Goal: Task Accomplishment & Management: Complete application form

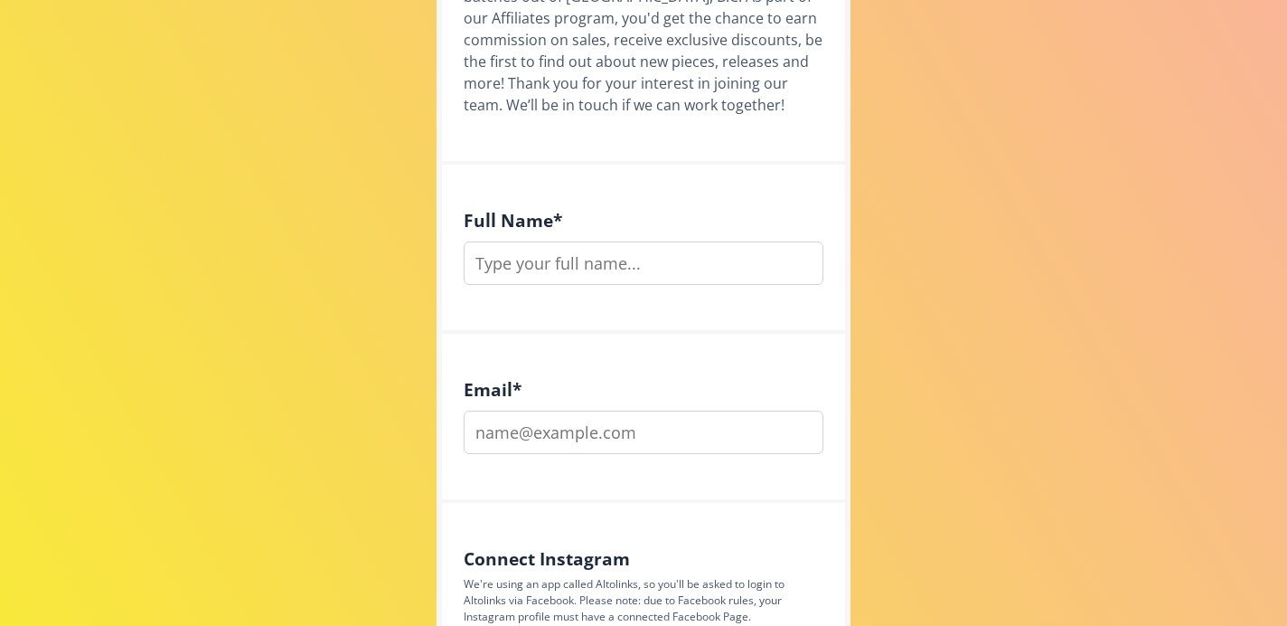
scroll to position [548, 0]
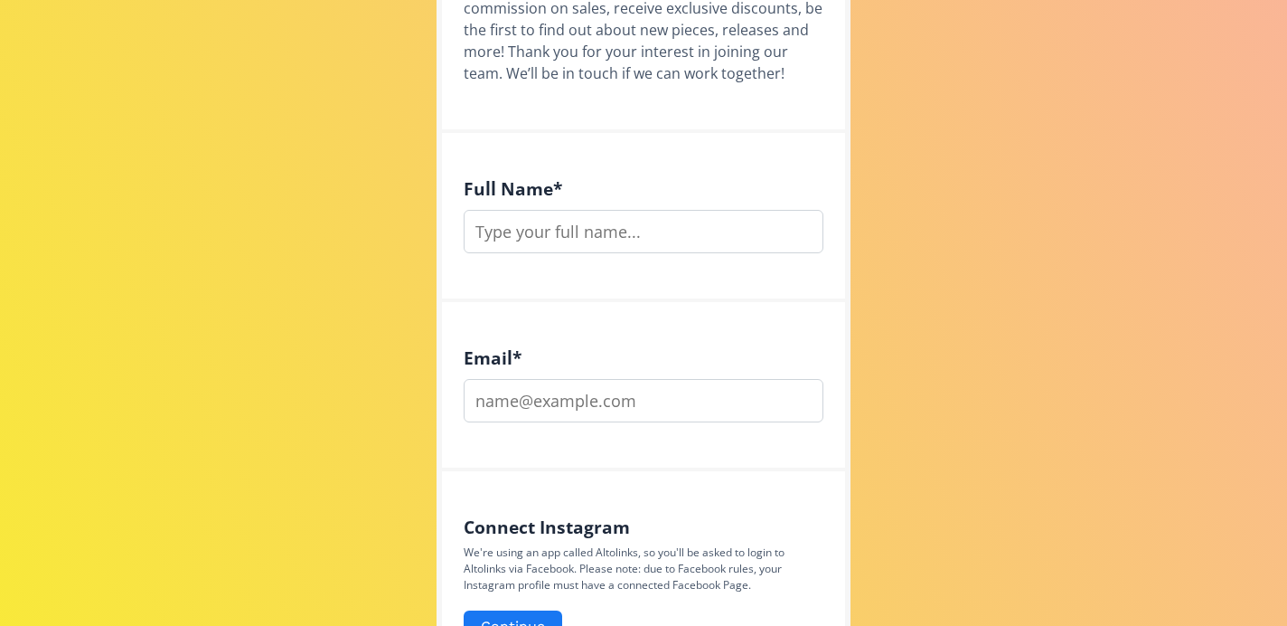
click at [570, 241] on input "text" at bounding box center [644, 231] width 360 height 43
type input "[PERSON_NAME]"
type input "[EMAIL_ADDRESS][DOMAIN_NAME]"
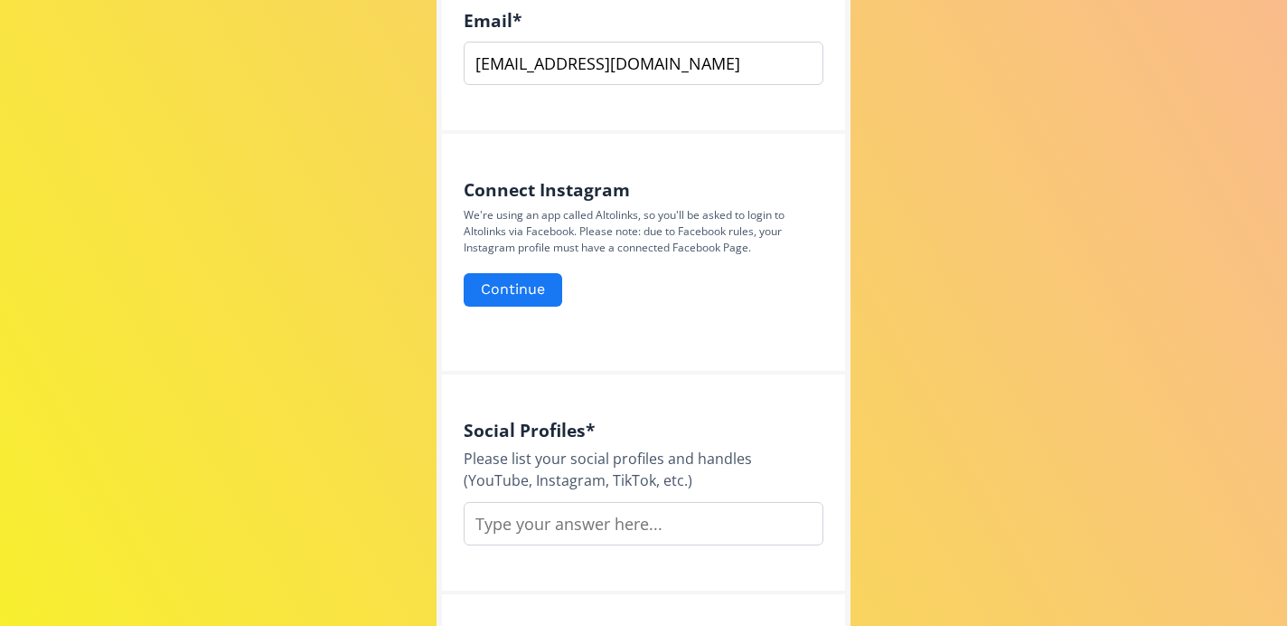
scroll to position [886, 0]
click at [603, 522] on input "text" at bounding box center [644, 522] width 360 height 43
paste input "[DOMAIN_NAME][URL][PERSON_NAME][GEOGRAPHIC_DATA][PERSON_NAME] [GEOGRAPHIC_DATA]…"
drag, startPoint x: 817, startPoint y: 525, endPoint x: 558, endPoint y: 533, distance: 259.6
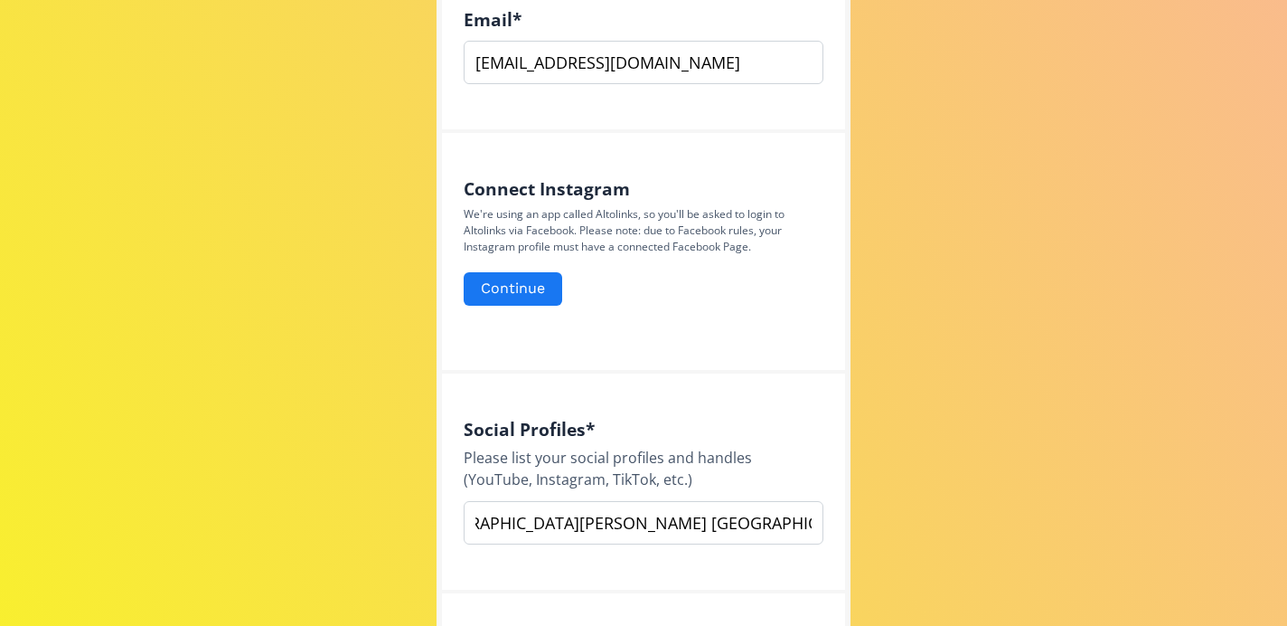
click at [558, 533] on input "[DOMAIN_NAME][URL][PERSON_NAME][GEOGRAPHIC_DATA][PERSON_NAME] [GEOGRAPHIC_DATA]…" at bounding box center [644, 522] width 360 height 43
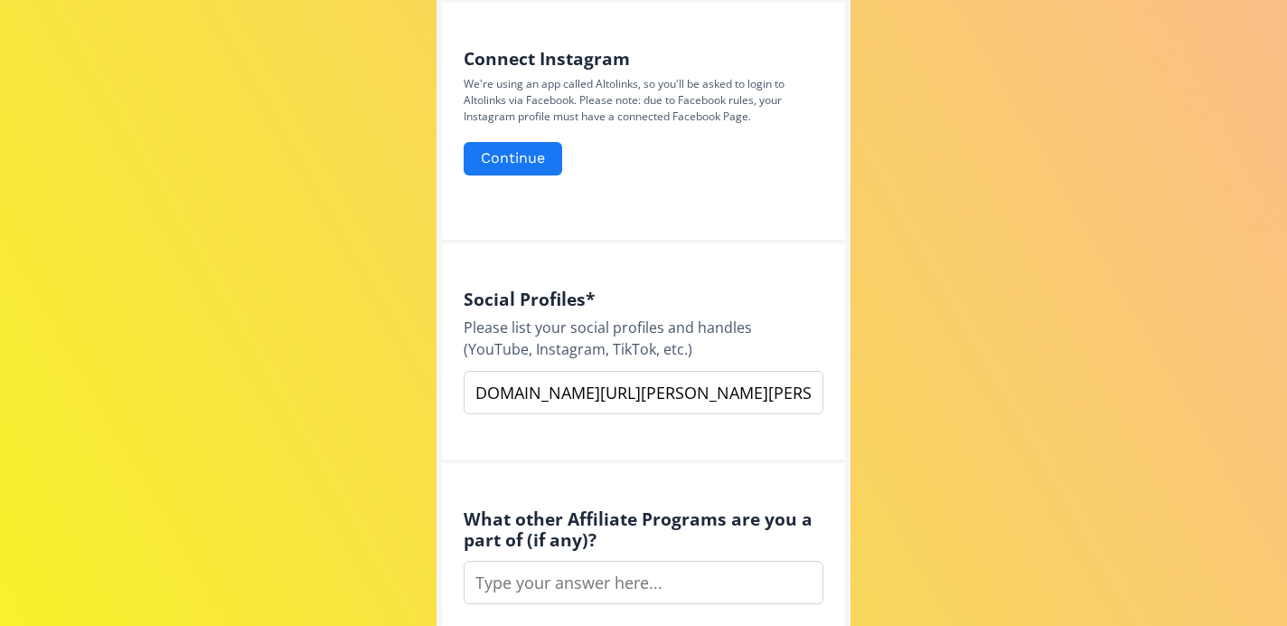
scroll to position [0, 15]
type input "[DOMAIN_NAME][URL][PERSON_NAME][PERSON_NAME] , @and_such"
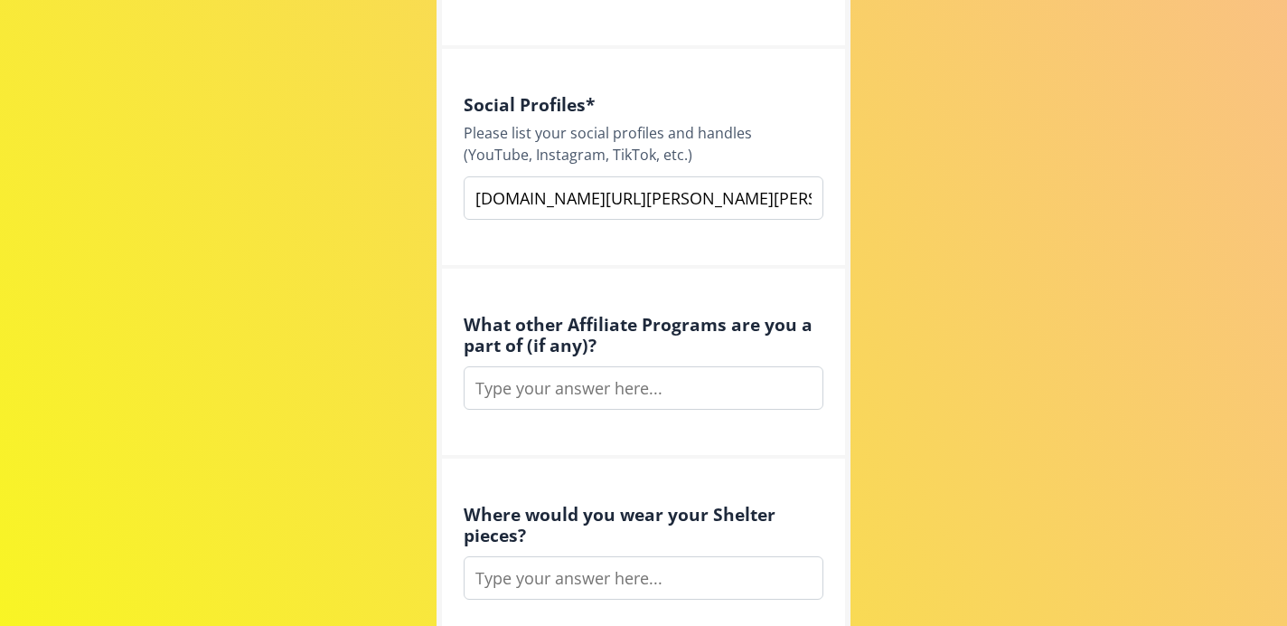
scroll to position [1435, 0]
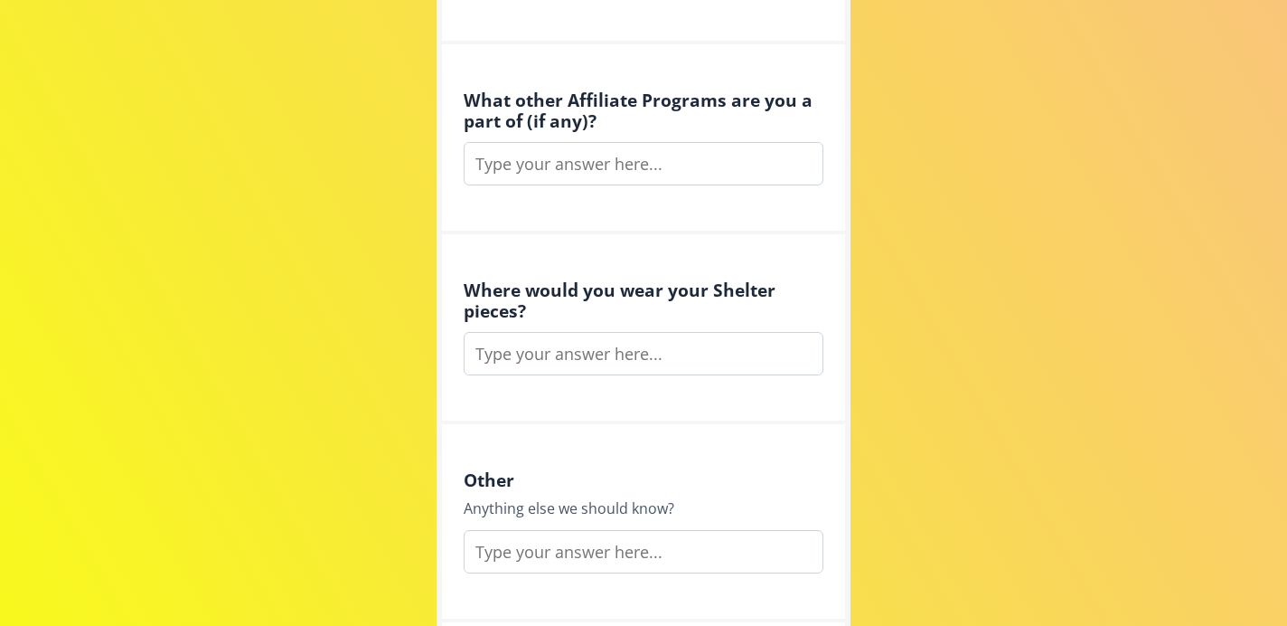
click at [592, 357] on input "text" at bounding box center [644, 353] width 360 height 43
type input "everyday life,"
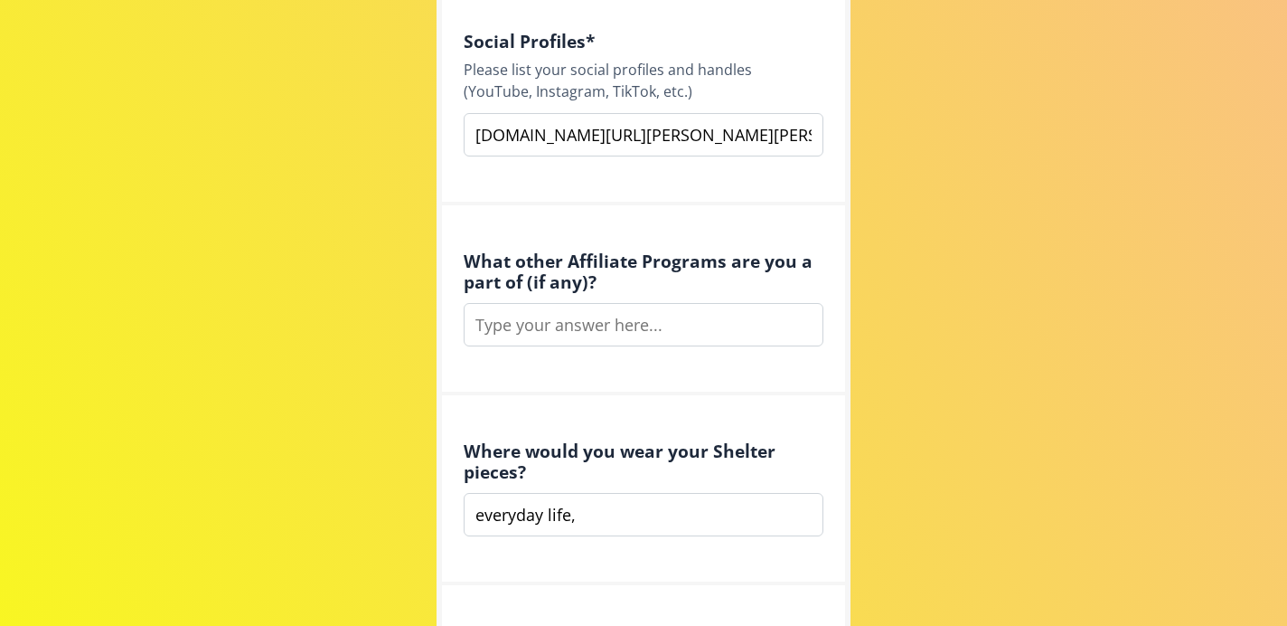
scroll to position [1306, 0]
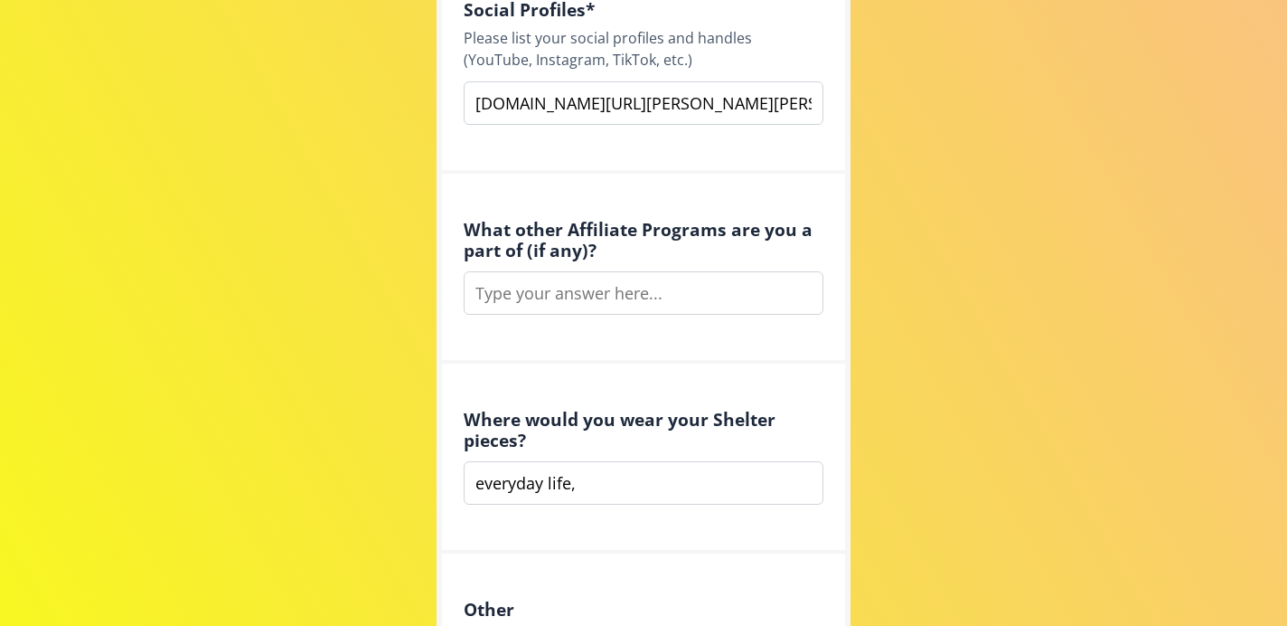
click at [740, 108] on input "[DOMAIN_NAME][URL][PERSON_NAME][PERSON_NAME] , @and_such" at bounding box center [644, 102] width 360 height 43
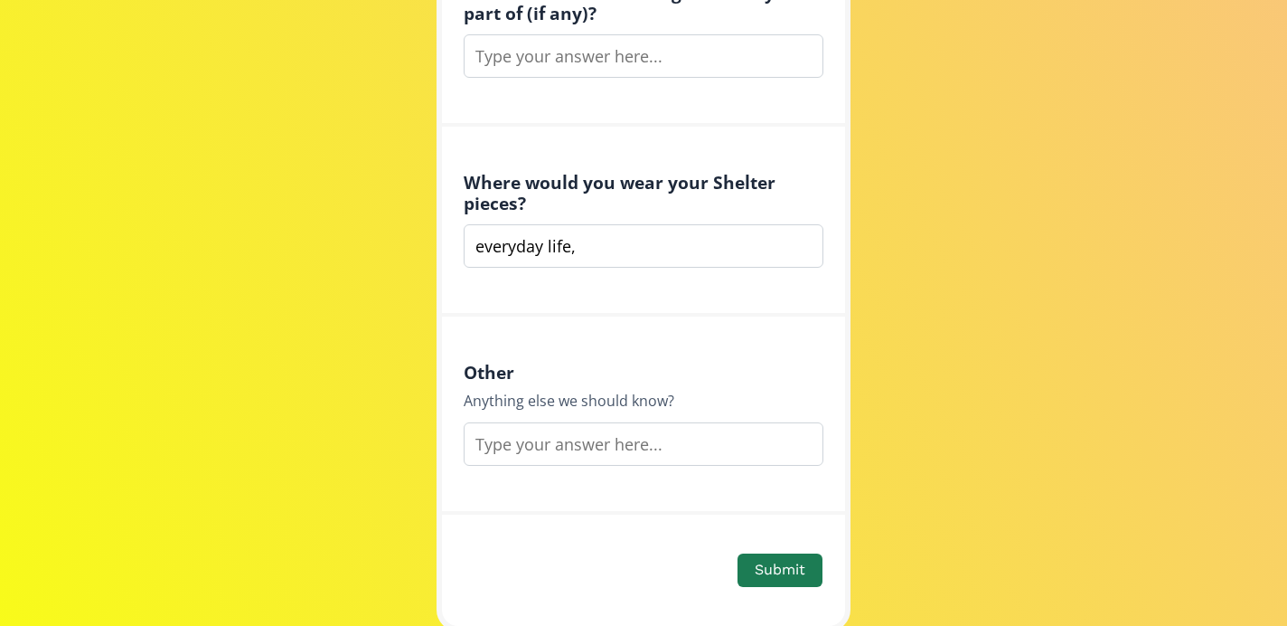
scroll to position [1543, 0]
type input "[DOMAIN_NAME][URL][PERSON_NAME][PERSON_NAME] , (insta) @and_such"
drag, startPoint x: 589, startPoint y: 246, endPoint x: 392, endPoint y: 210, distance: 199.5
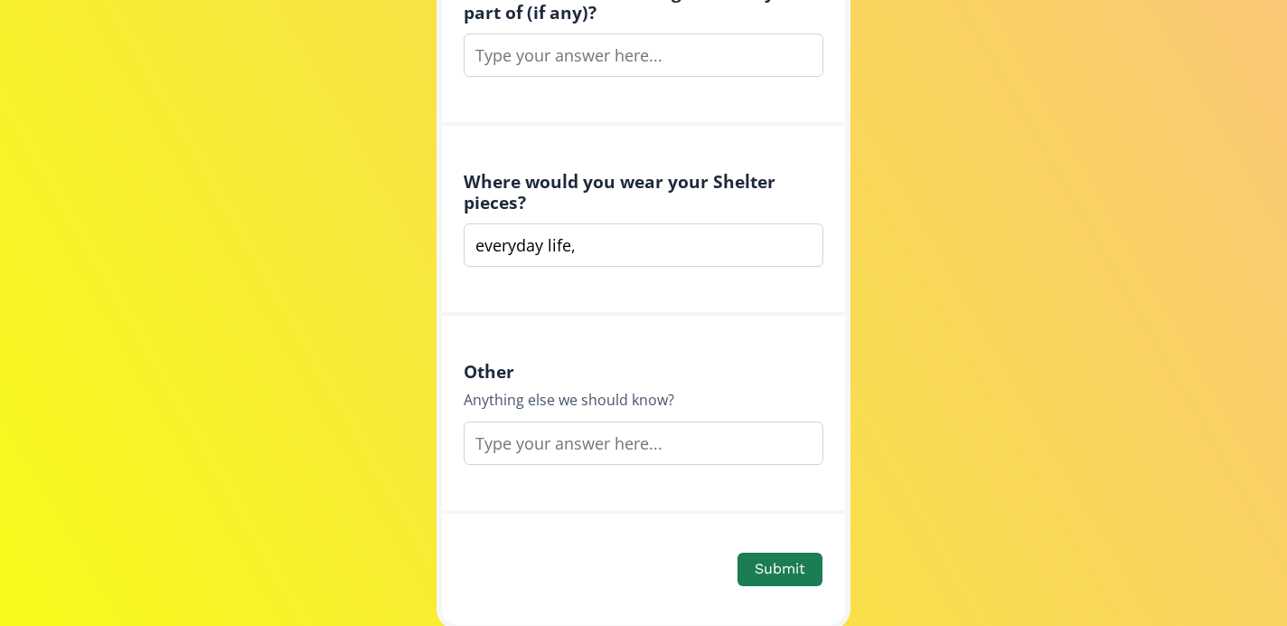
paste input "I’d wear your pieces in my everyday life — running my boutique, out thrifting a…"
click at [634, 244] on input "I’d wear your pieces in my everyday life — running my boutique, out thrifting a…" at bounding box center [644, 244] width 360 height 43
click at [692, 245] on input "I’d wear your pieces in my everyday life — running my boutique, out thrifting a…" at bounding box center [644, 244] width 360 height 43
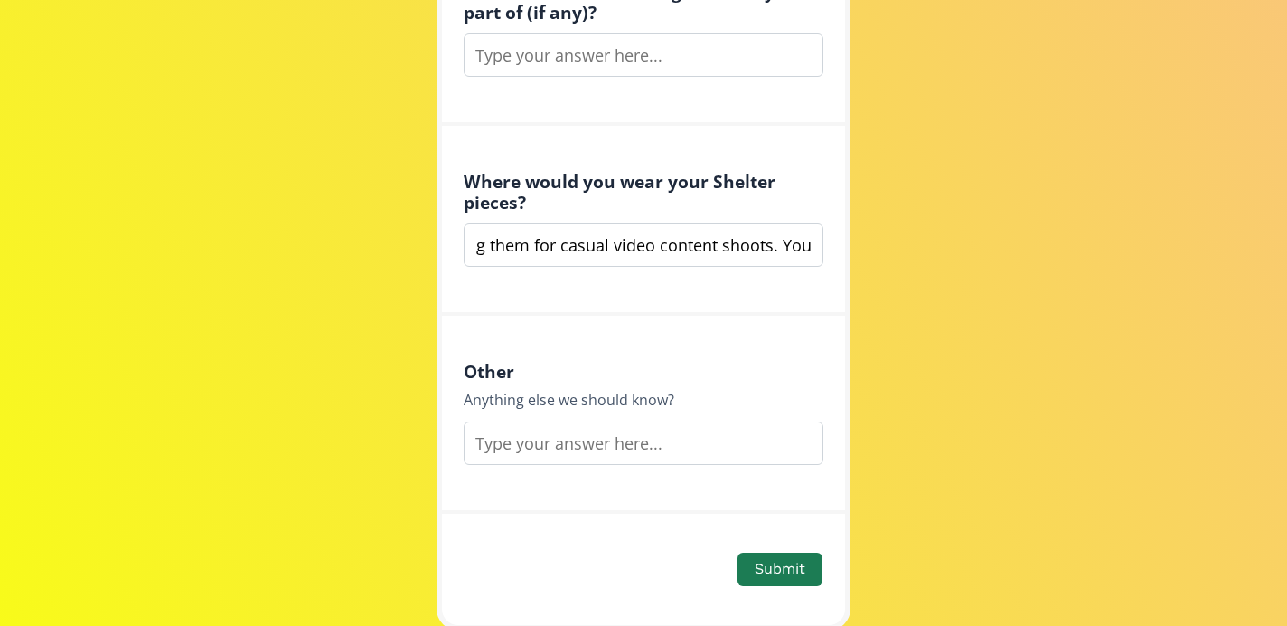
scroll to position [0, 1014]
drag, startPoint x: 751, startPoint y: 249, endPoint x: 696, endPoint y: 249, distance: 55.2
click at [696, 249] on input "I’d wear your pieces in my everyday life — running my boutique, out thrifting a…" at bounding box center [644, 244] width 360 height 43
drag, startPoint x: 747, startPoint y: 245, endPoint x: 595, endPoint y: 246, distance: 151.9
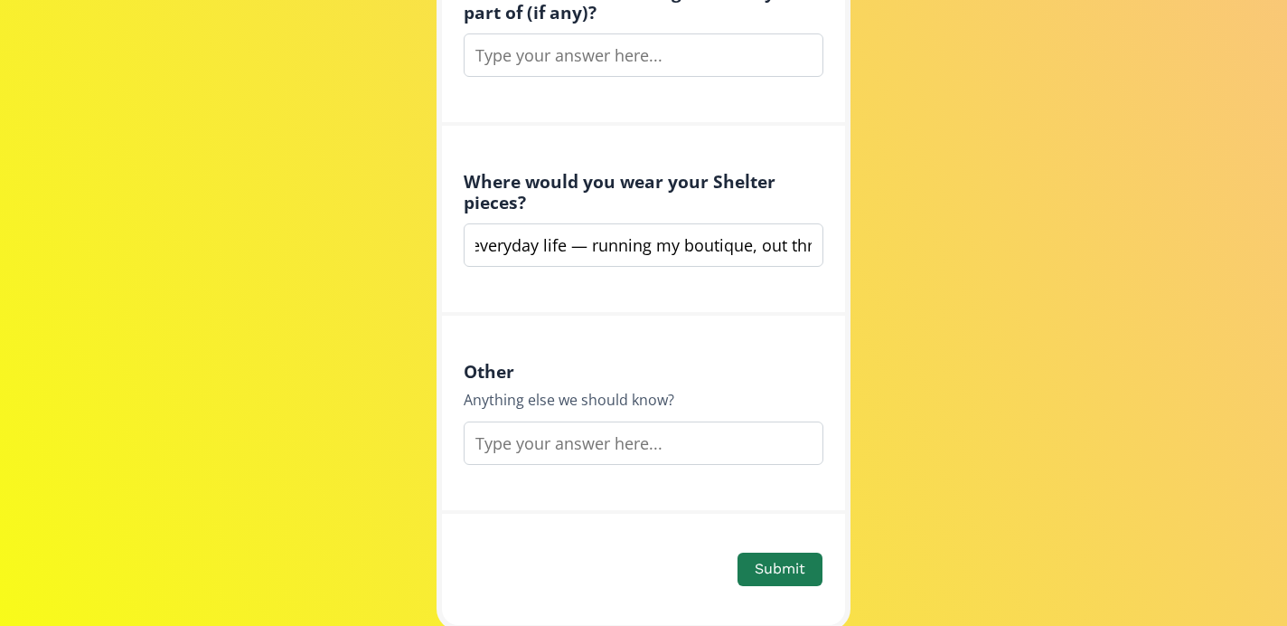
click at [595, 246] on input "I’d wear your pieces in my everyday life — running my boutique, out thrifting a…" at bounding box center [644, 244] width 360 height 43
drag, startPoint x: 757, startPoint y: 247, endPoint x: 709, endPoint y: 247, distance: 47.9
click at [709, 247] on input "I’d wear your pieces in my everyday life — working at BricaBrac Salvage, out th…" at bounding box center [644, 244] width 360 height 43
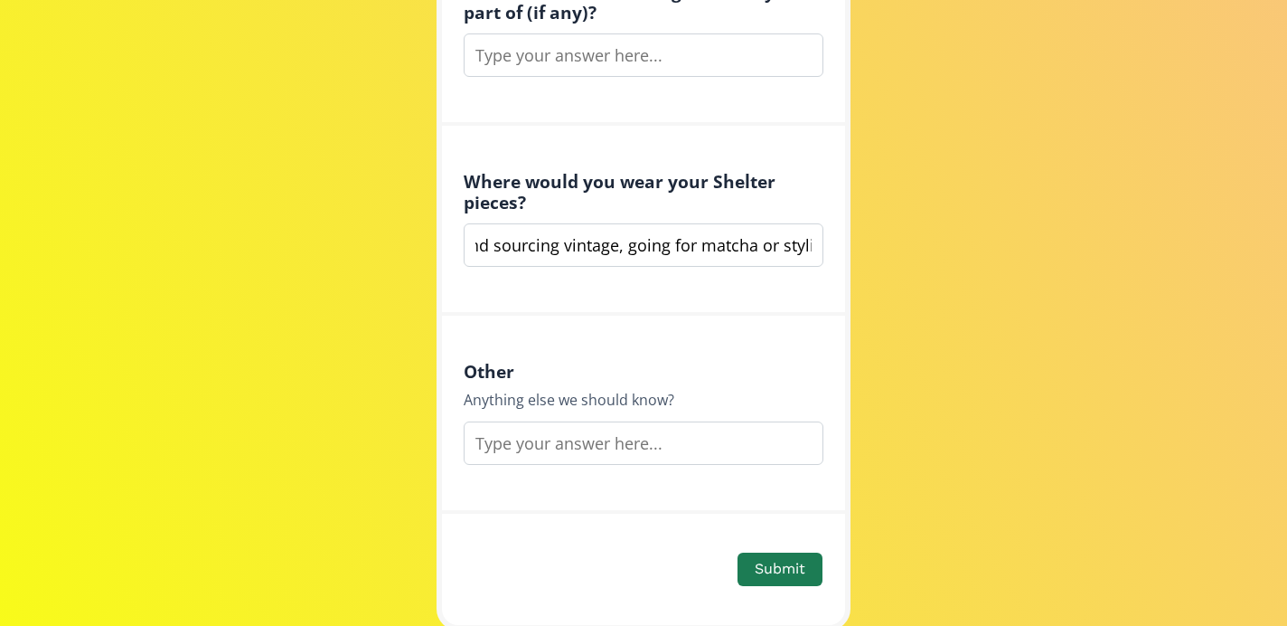
drag, startPoint x: 750, startPoint y: 246, endPoint x: 655, endPoint y: 250, distance: 94.1
click at [655, 250] on input "I’d wear your pieces in my everyday life — working at BricaBrac Salvage, out th…" at bounding box center [644, 244] width 360 height 43
paste input "weekend walk"
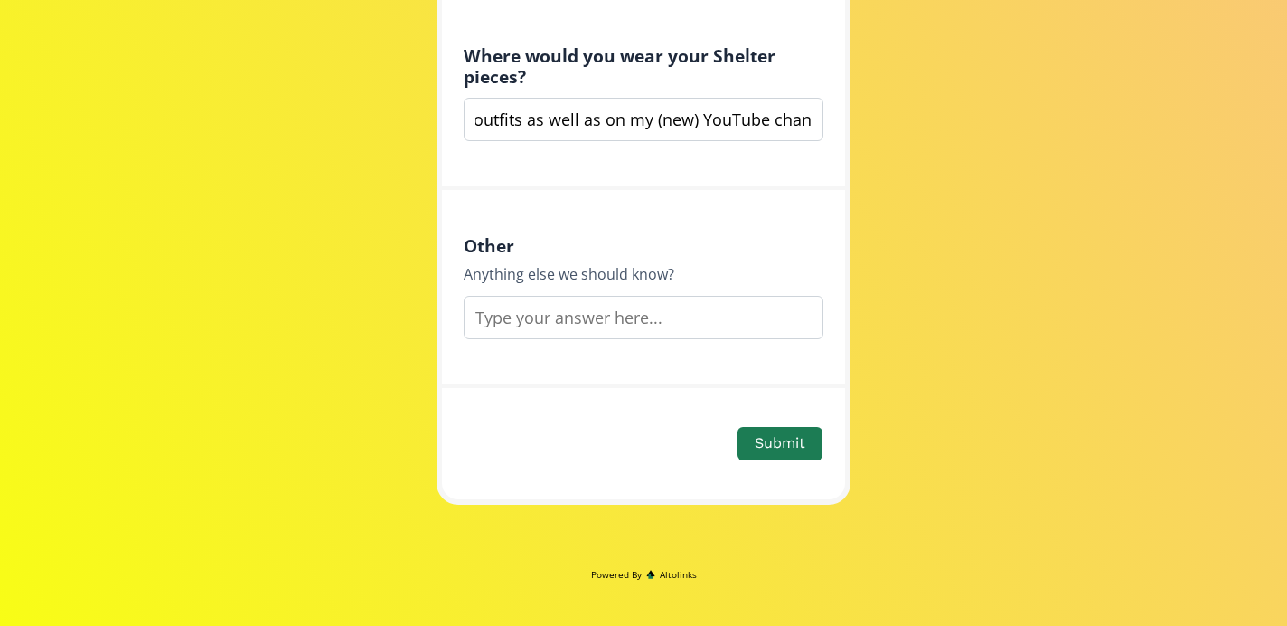
type input "I’d wear your pieces in my everyday life — working at BricaBrac Salvage, out th…"
click at [593, 325] on input "text" at bounding box center [644, 317] width 360 height 43
paste input "I don’t own any pieces yet, but I love your brand and would wear your clothes i…"
type input "I don’t own any pieces yet, but I love your brand and would wear your clothes i…"
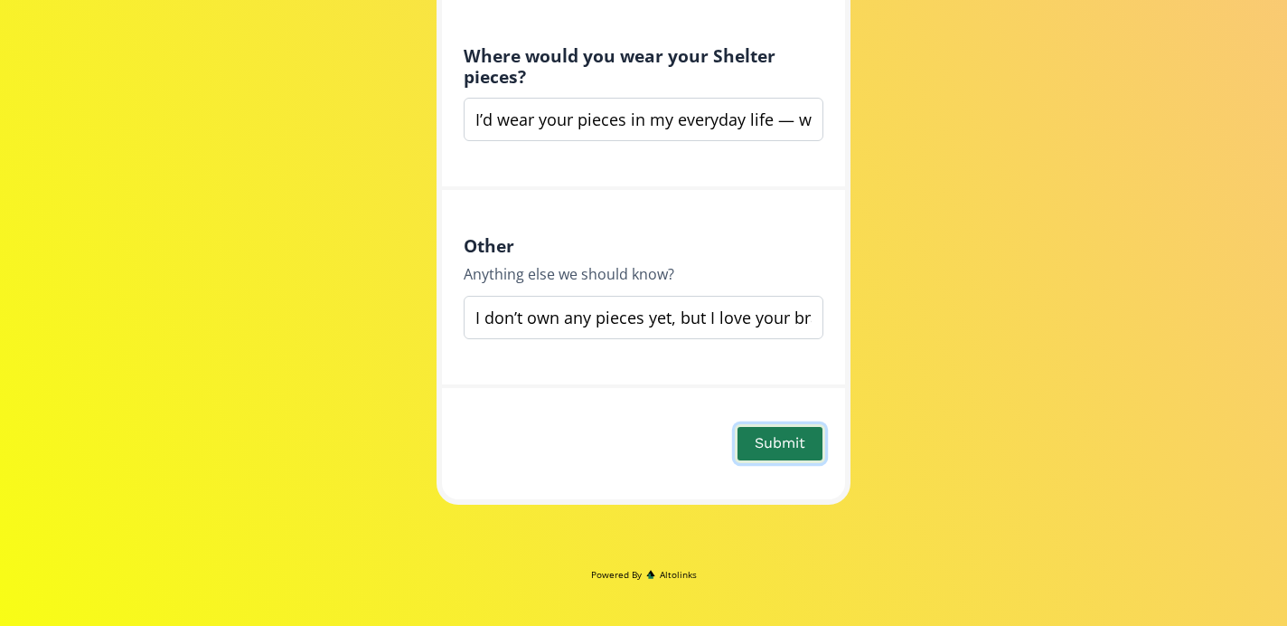
click at [778, 447] on button "Submit" at bounding box center [780, 443] width 90 height 39
